Goal: Obtain resource: Download file/media

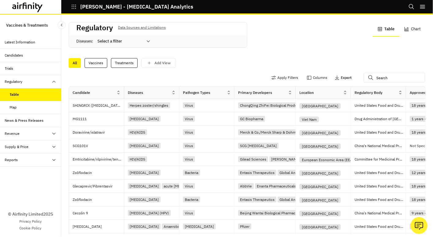
click at [340, 76] on p "Export" at bounding box center [345, 78] width 11 height 4
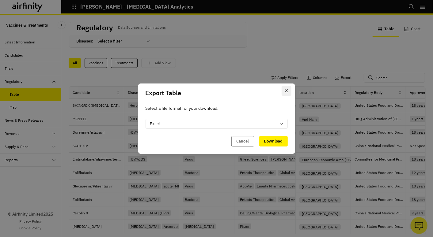
click at [286, 89] on icon "Close" at bounding box center [286, 91] width 4 height 4
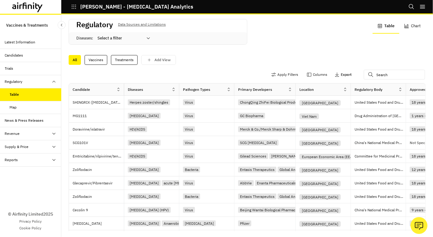
click at [334, 73] on button "Export" at bounding box center [342, 75] width 17 height 10
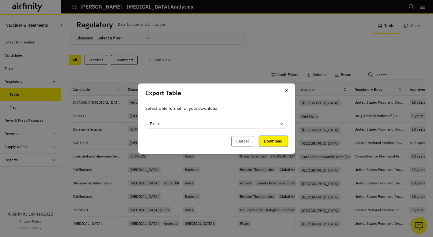
click at [284, 139] on button "Download" at bounding box center [273, 141] width 28 height 10
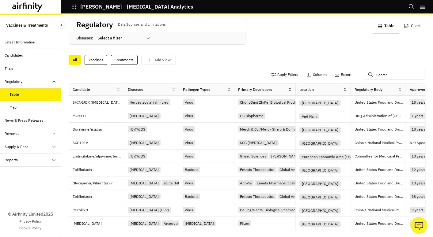
click at [20, 54] on div "Candidates" at bounding box center [14, 56] width 18 height 6
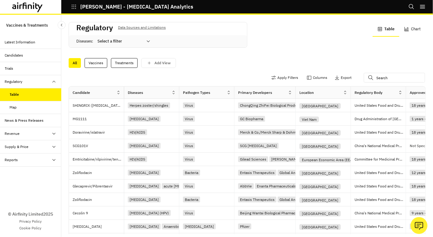
scroll to position [3, 0]
